Goal: Task Accomplishment & Management: Use online tool/utility

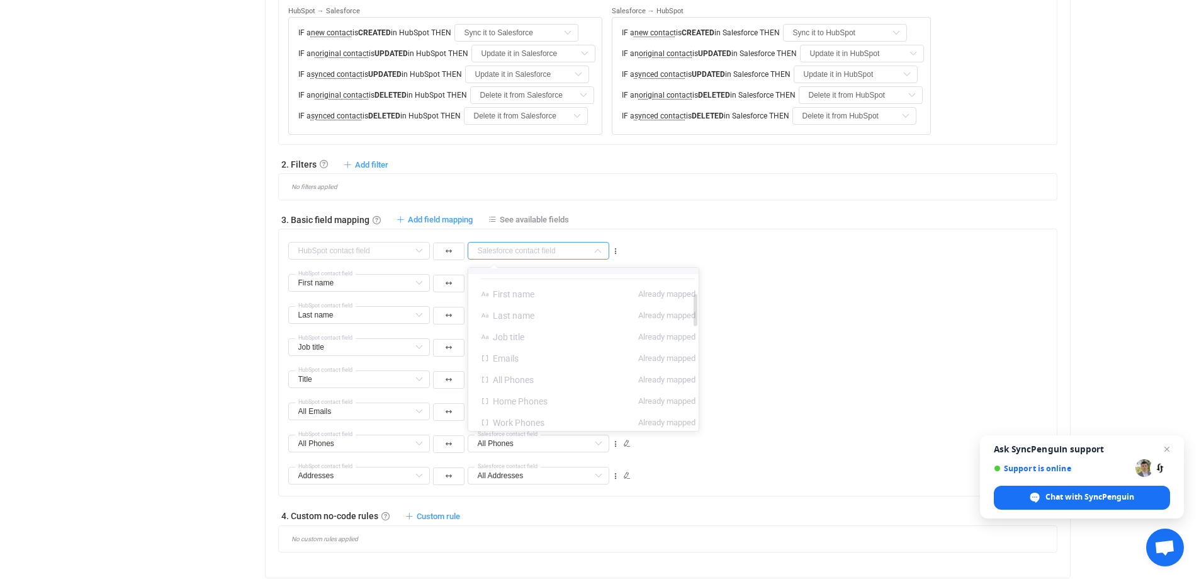
scroll to position [189, 0]
click at [521, 316] on span "All Phones" at bounding box center [513, 317] width 41 height 10
click at [528, 340] on span "Home Phones" at bounding box center [520, 338] width 55 height 10
click at [535, 384] on span "Mobile Phones" at bounding box center [521, 381] width 57 height 10
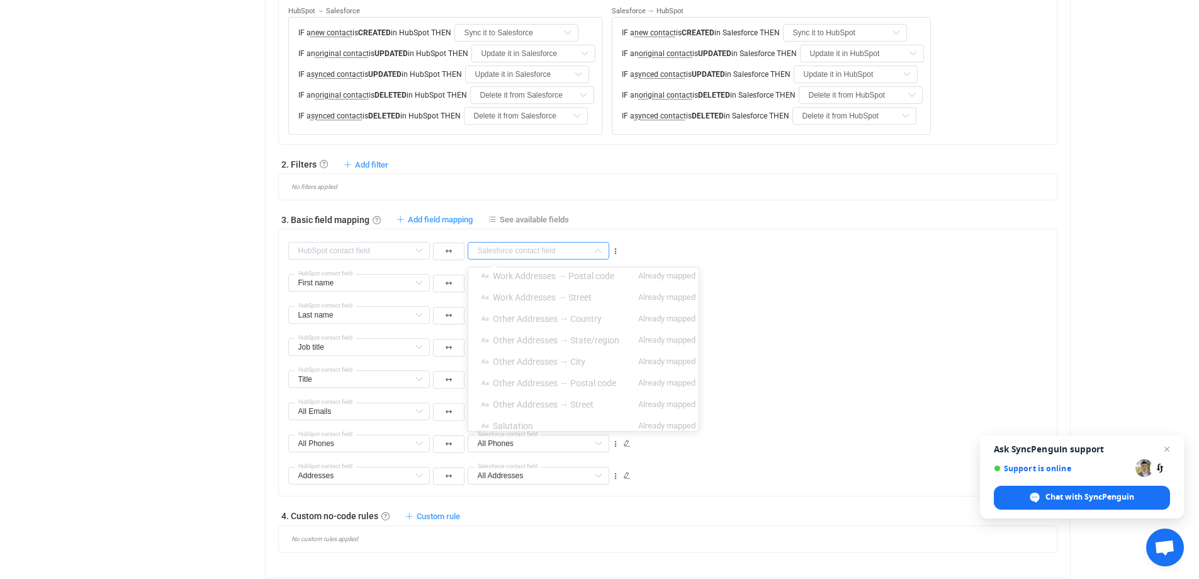
click at [885, 422] on div "All Phones Company Default field Website Default field All Phones Default field…" at bounding box center [672, 438] width 769 height 32
click at [540, 222] on span "See available fields" at bounding box center [534, 219] width 69 height 9
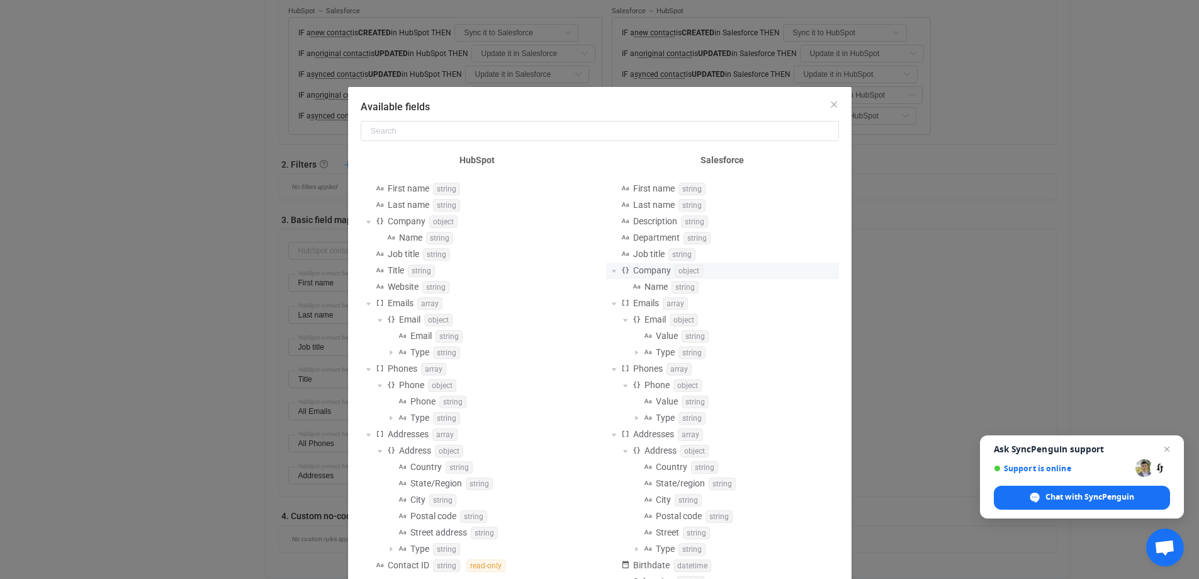
click at [607, 272] on span "Available fields" at bounding box center [613, 270] width 15 height 15
click at [625, 322] on span "Available fields" at bounding box center [625, 319] width 15 height 15
click at [624, 322] on span "Available fields" at bounding box center [625, 319] width 15 height 15
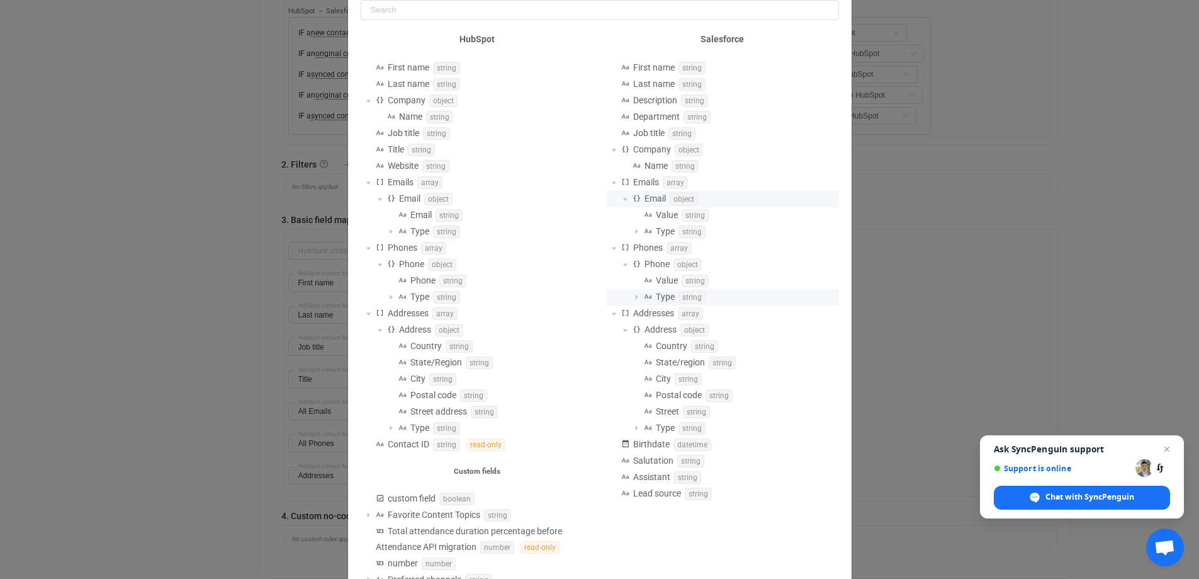
scroll to position [126, 0]
